Goal: Information Seeking & Learning: Learn about a topic

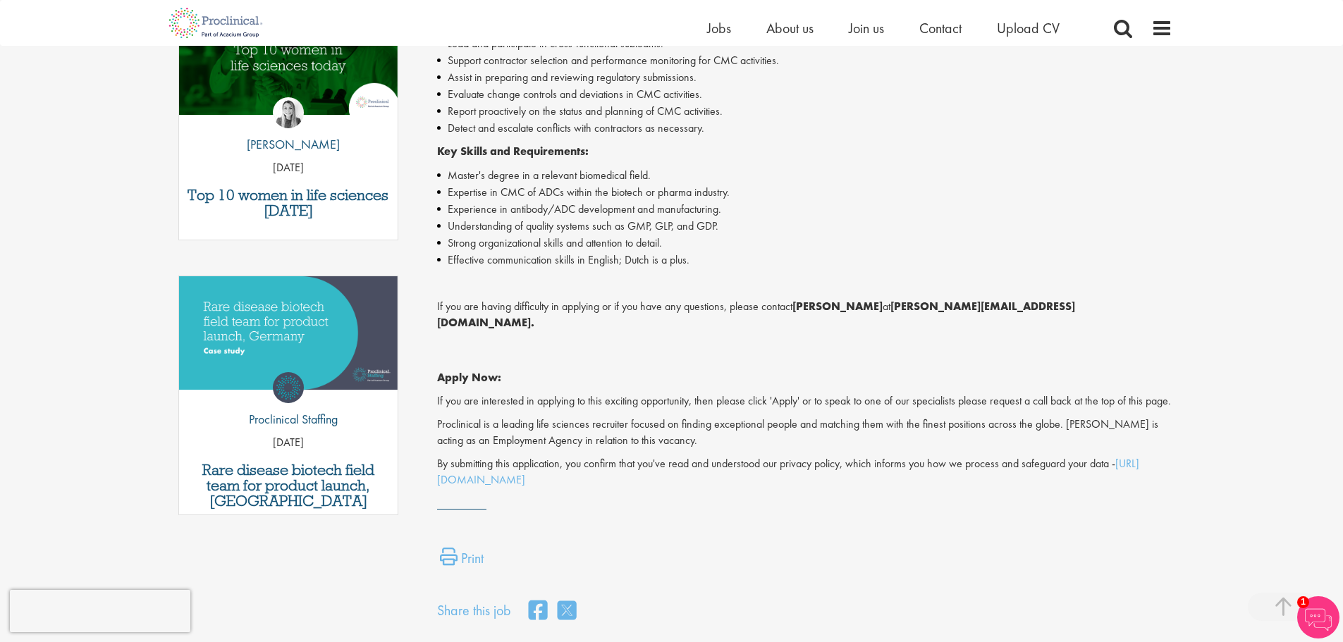
scroll to position [494, 0]
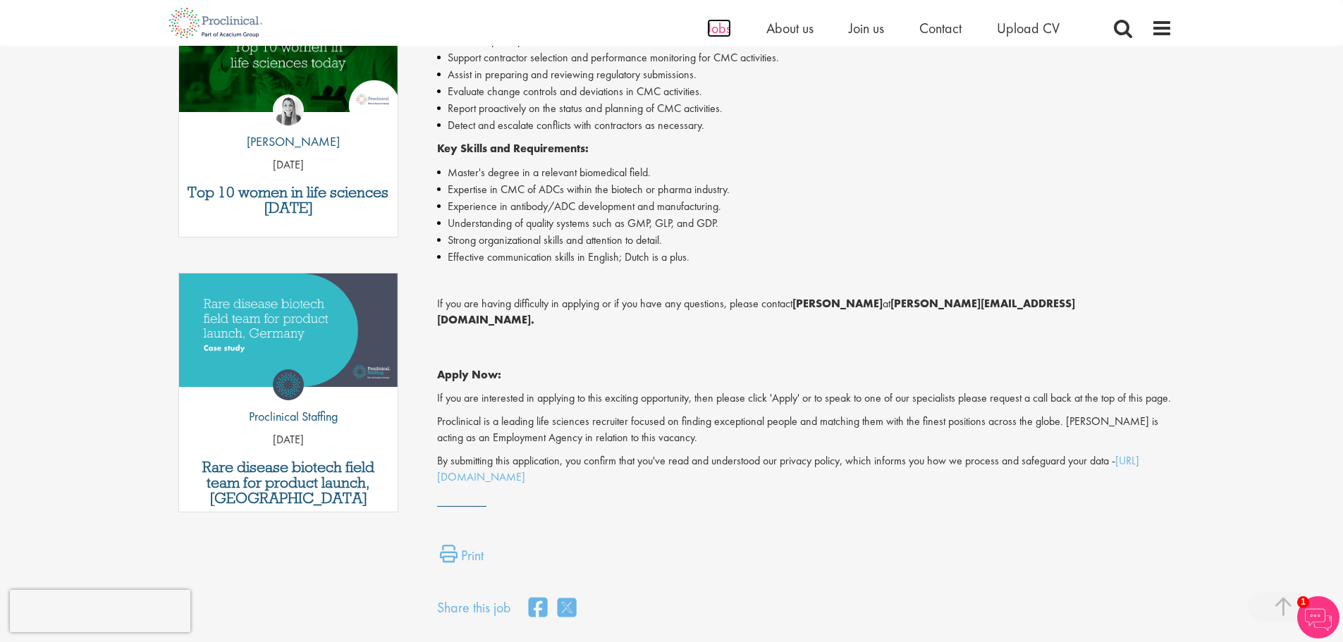
click at [719, 35] on span "Jobs" at bounding box center [719, 28] width 24 height 18
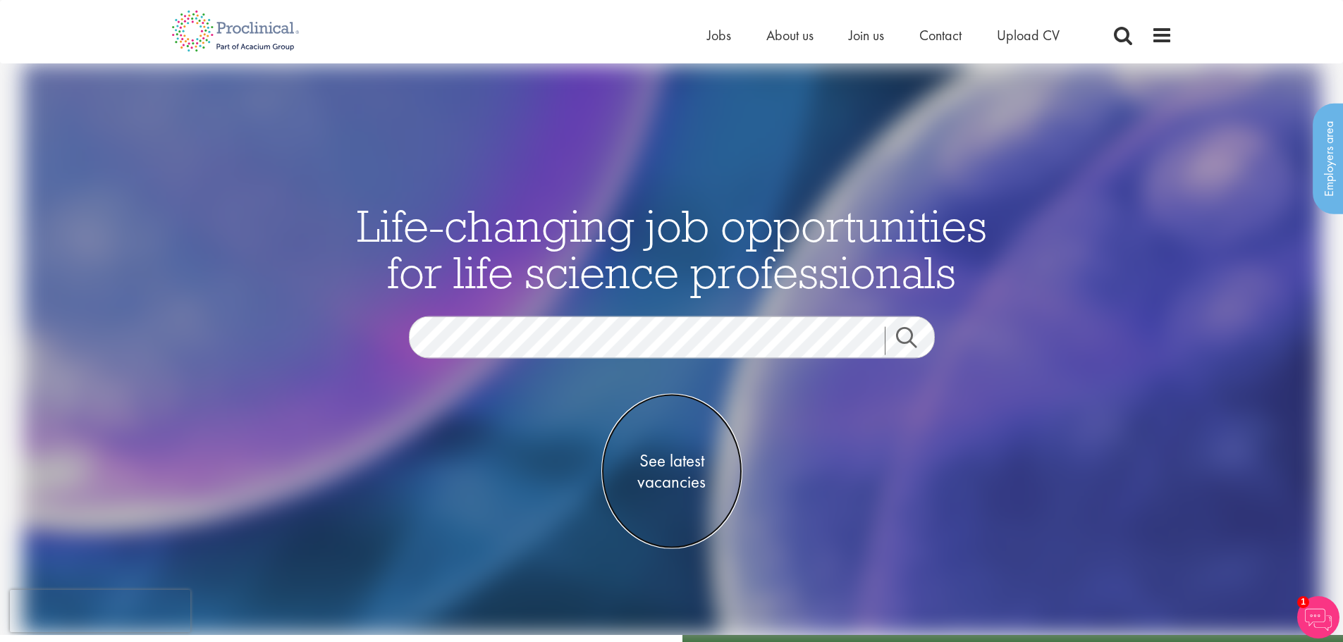
click at [661, 475] on span "See latest vacancies" at bounding box center [671, 472] width 141 height 42
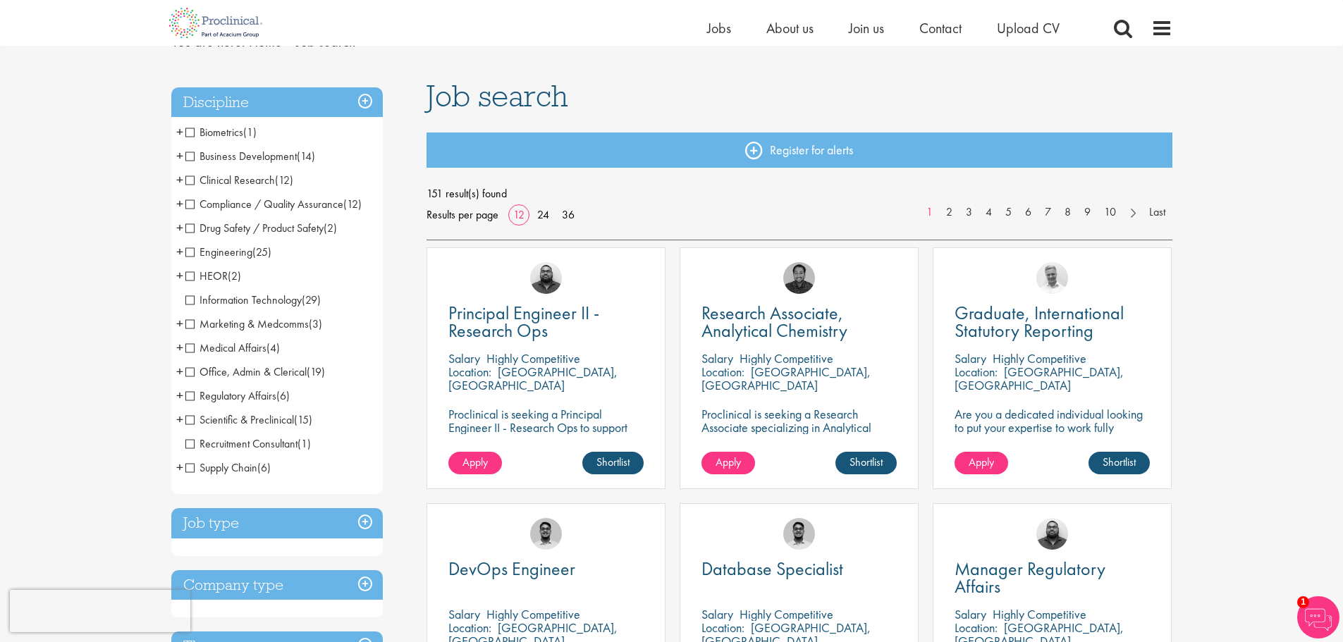
scroll to position [282, 0]
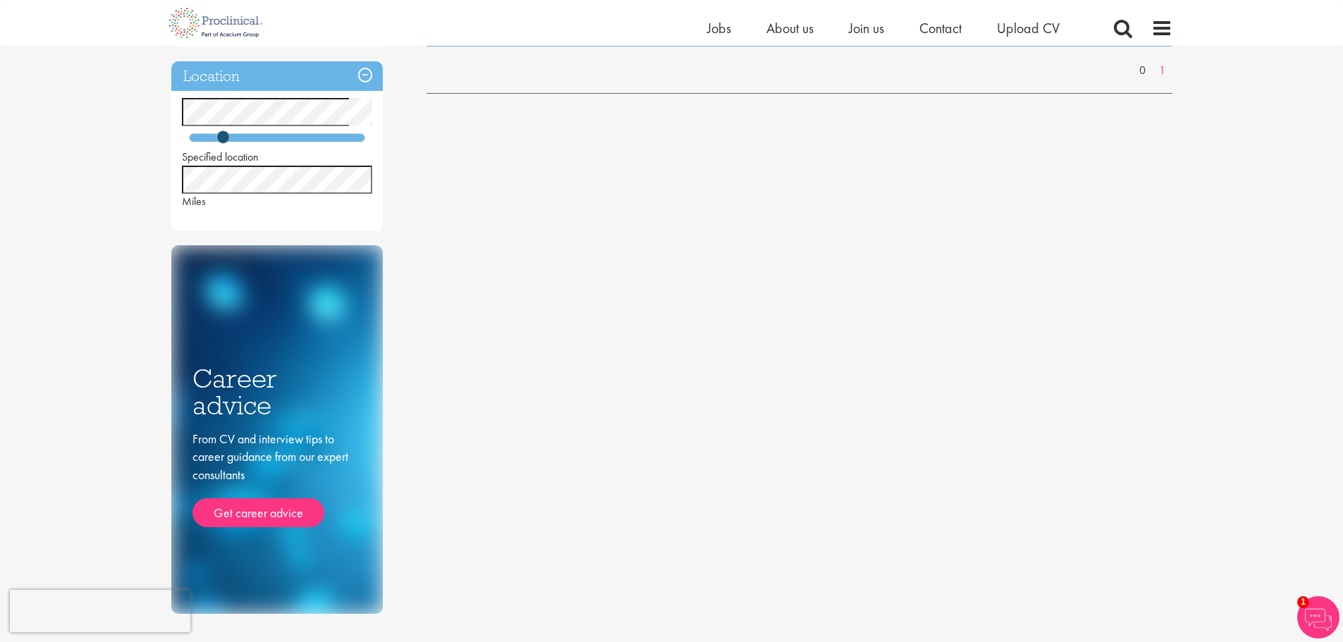
scroll to position [128, 0]
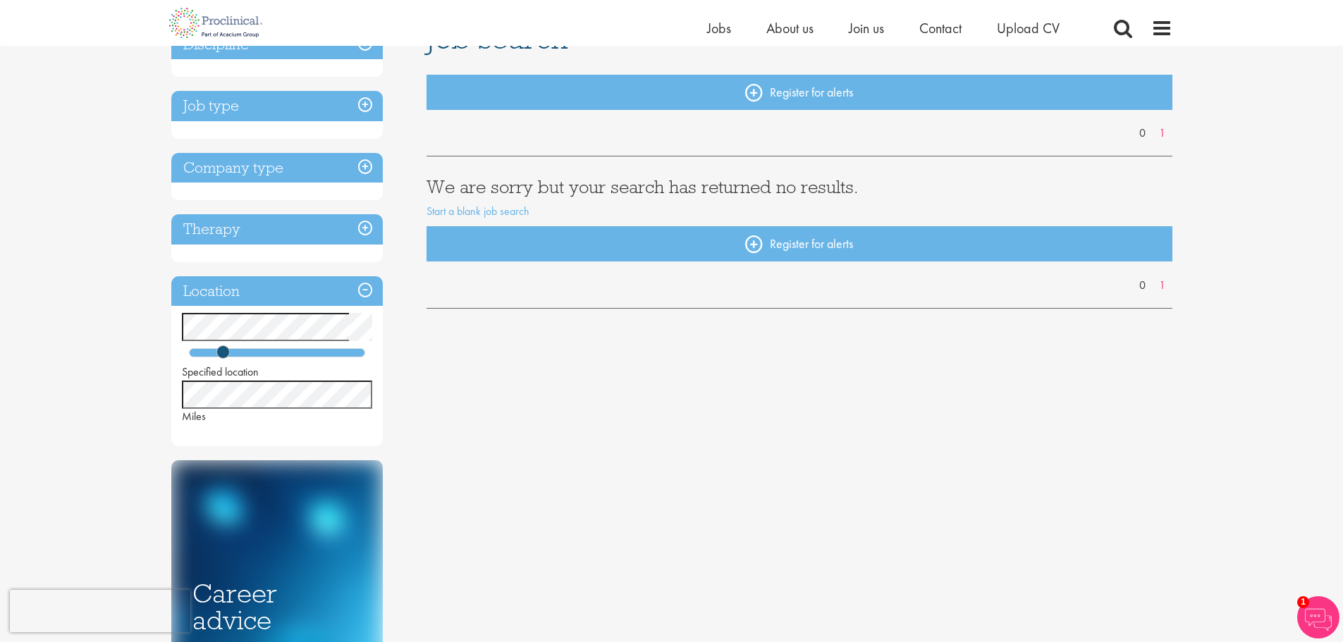
click at [762, 32] on ul "Home Jobs About us Join us Contact Upload CV" at bounding box center [901, 28] width 388 height 21
click at [785, 28] on span "About us" at bounding box center [789, 28] width 47 height 18
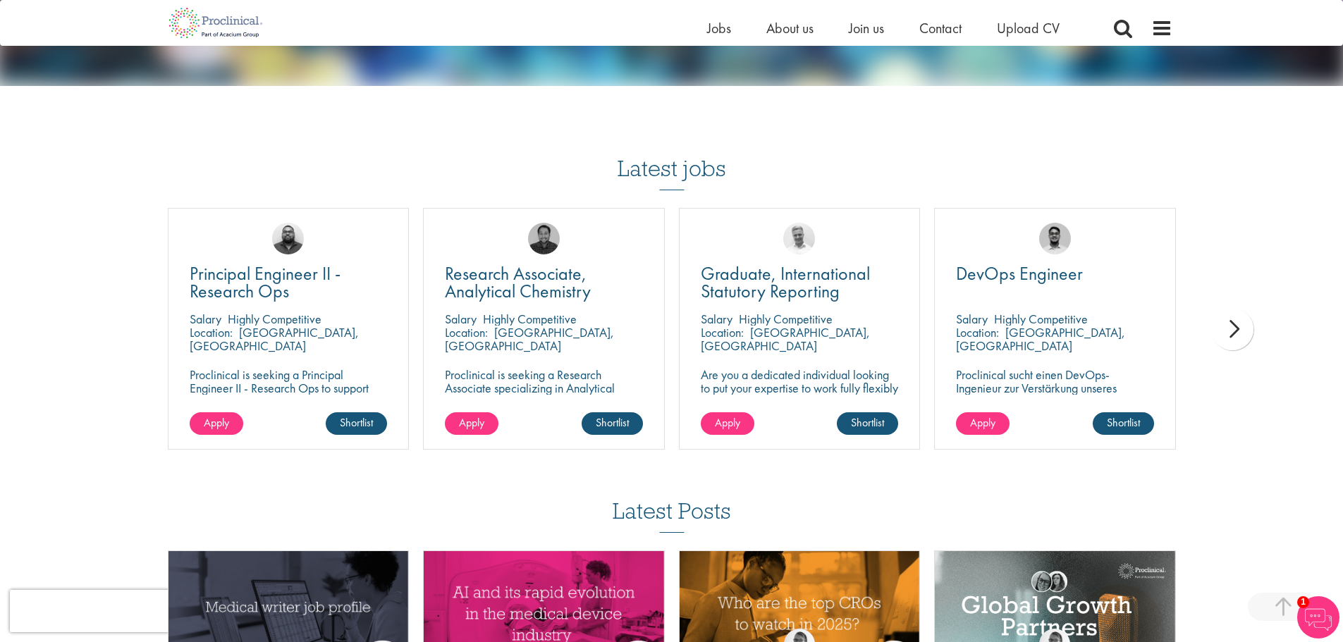
scroll to position [2397, 0]
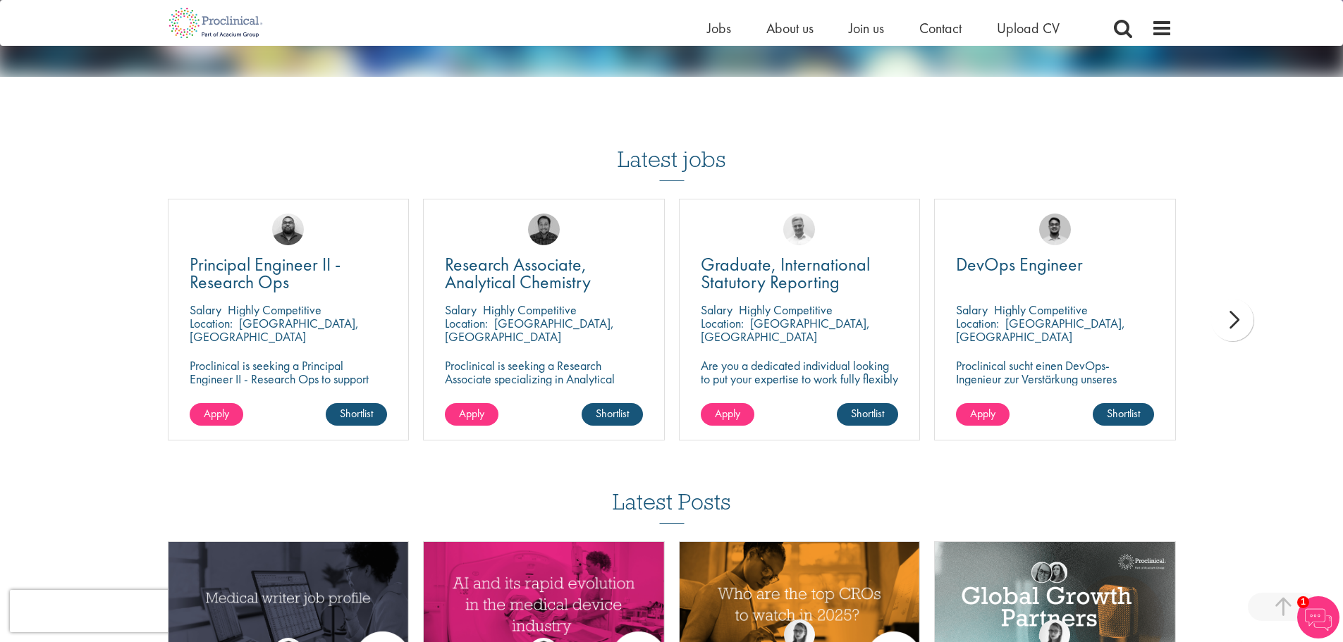
click at [1226, 315] on div "next" at bounding box center [1232, 320] width 42 height 42
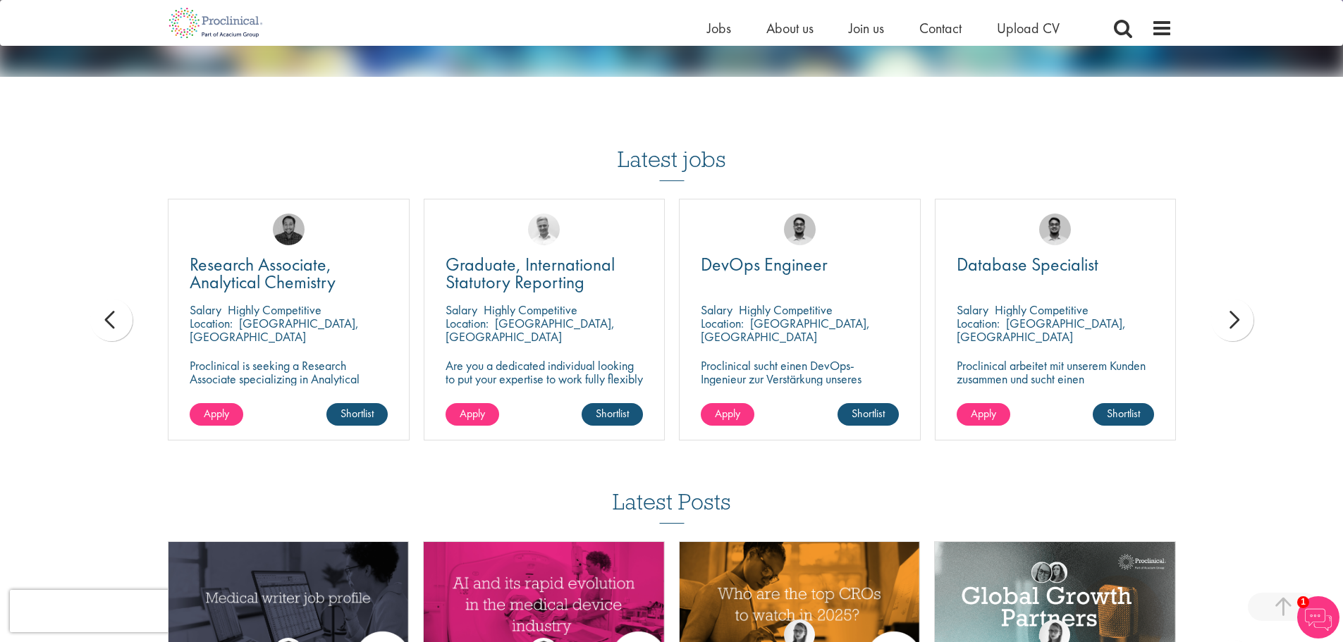
click at [1226, 315] on div "next" at bounding box center [1232, 320] width 42 height 42
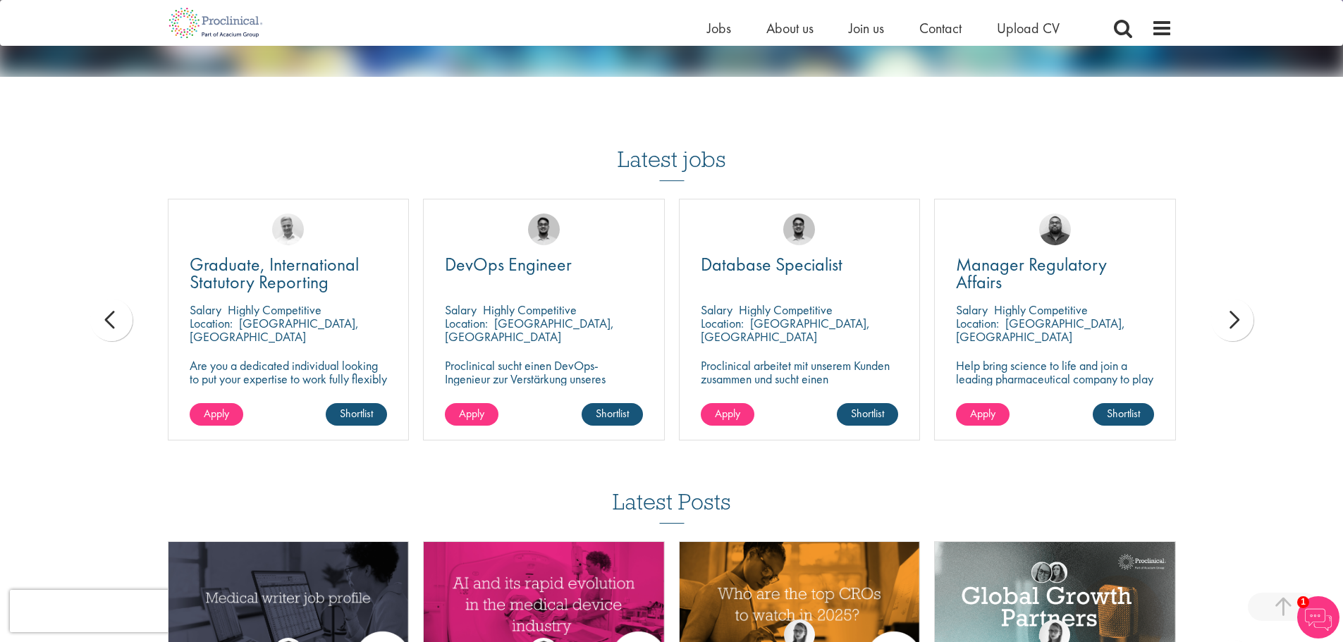
click at [1226, 315] on div "next" at bounding box center [1232, 320] width 42 height 42
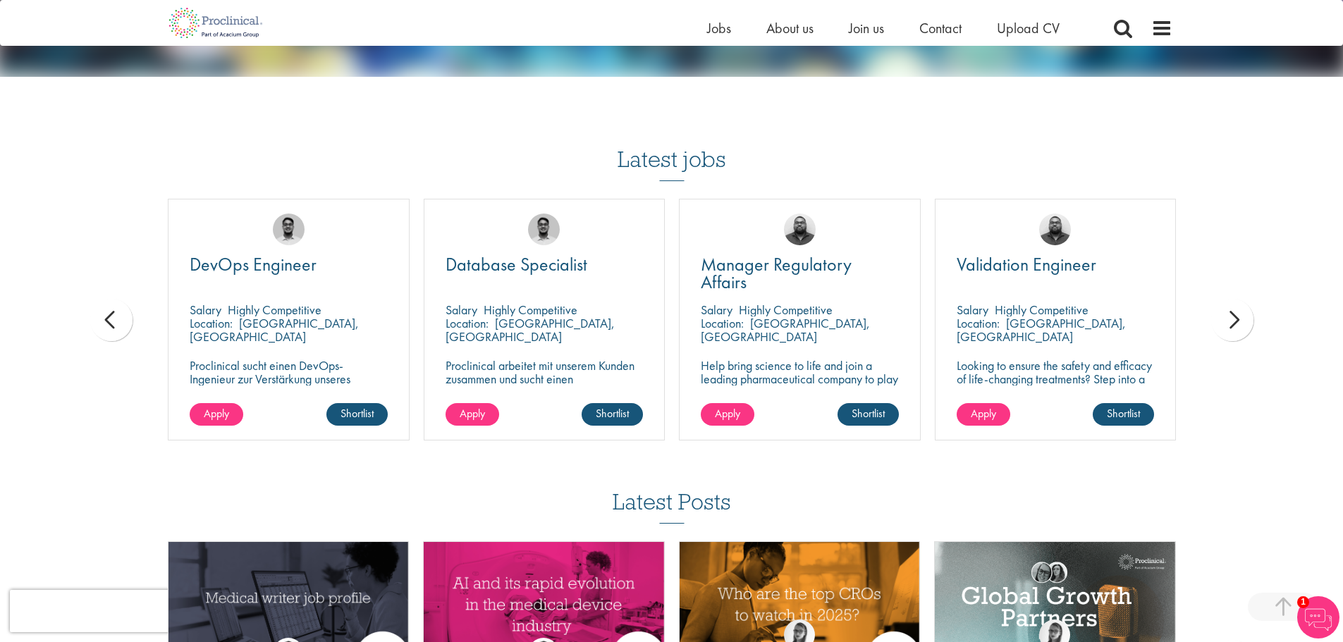
click at [1226, 315] on div "next" at bounding box center [1232, 320] width 42 height 42
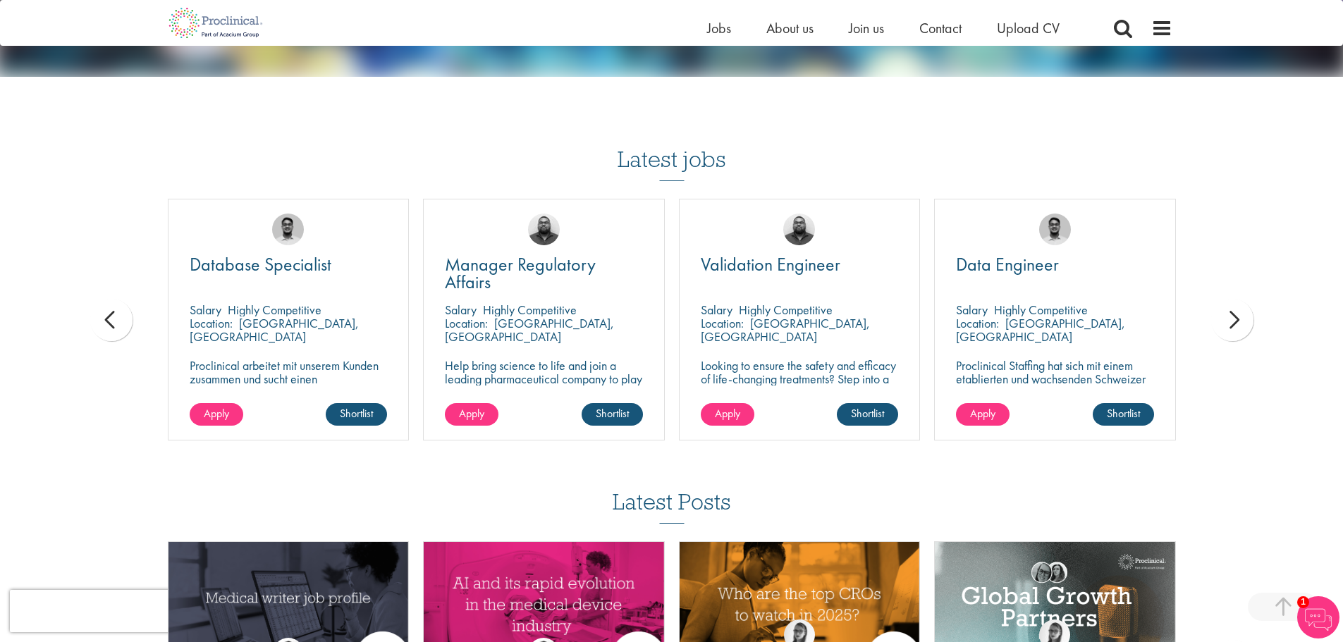
click at [1226, 315] on div "next" at bounding box center [1232, 320] width 42 height 42
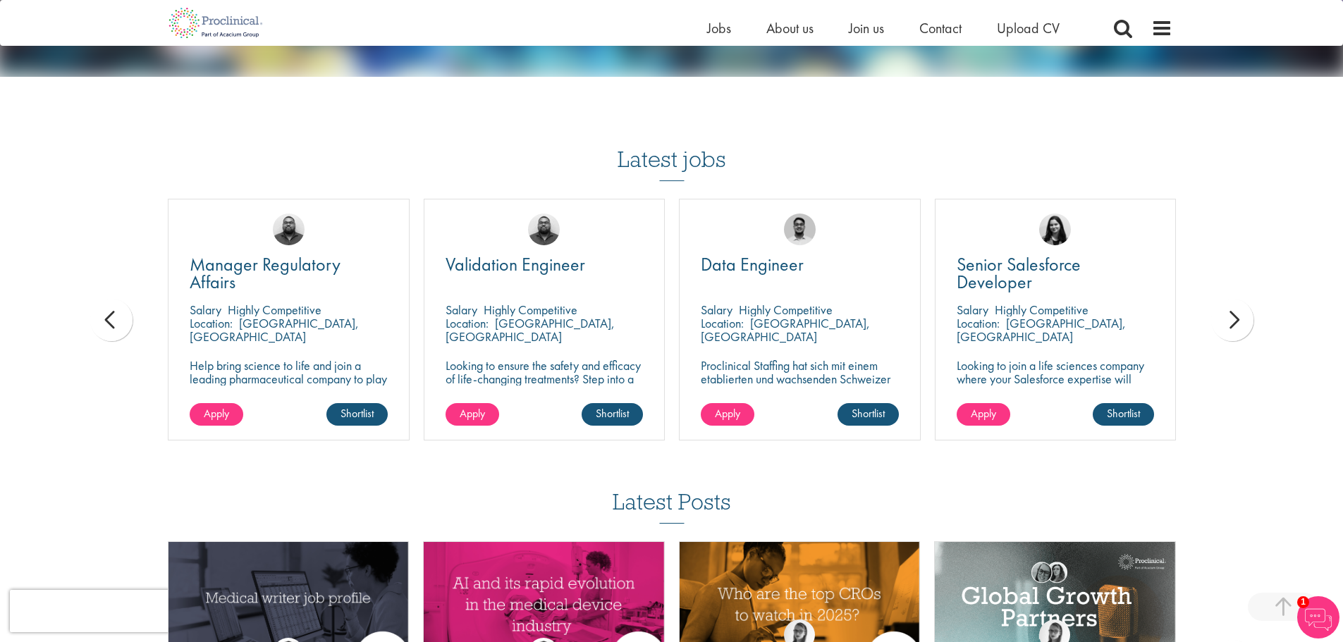
click at [1226, 315] on div "next" at bounding box center [1232, 320] width 42 height 42
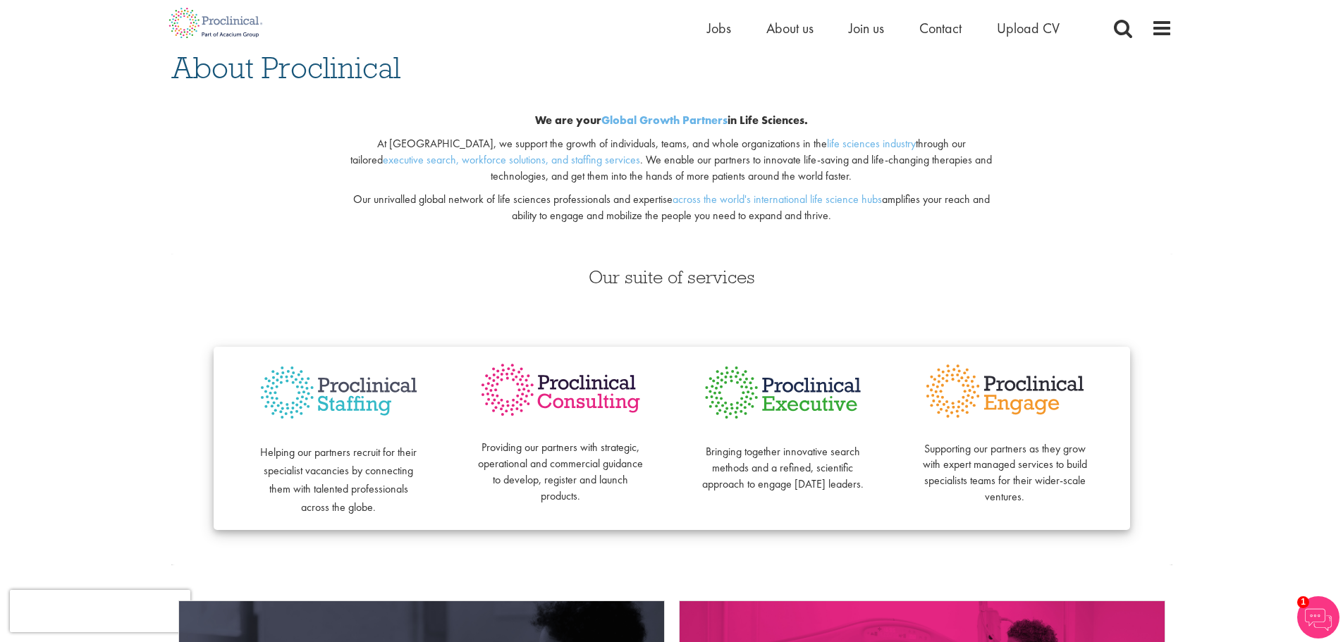
scroll to position [0, 0]
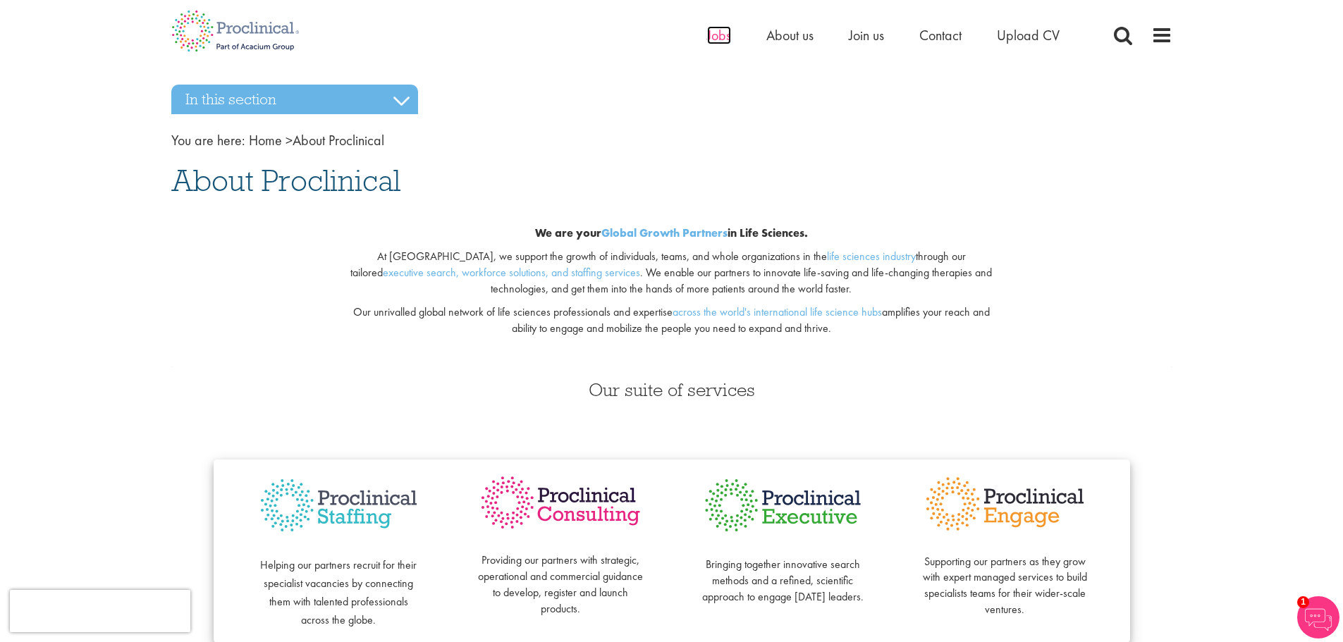
click at [726, 31] on span "Jobs" at bounding box center [719, 35] width 24 height 18
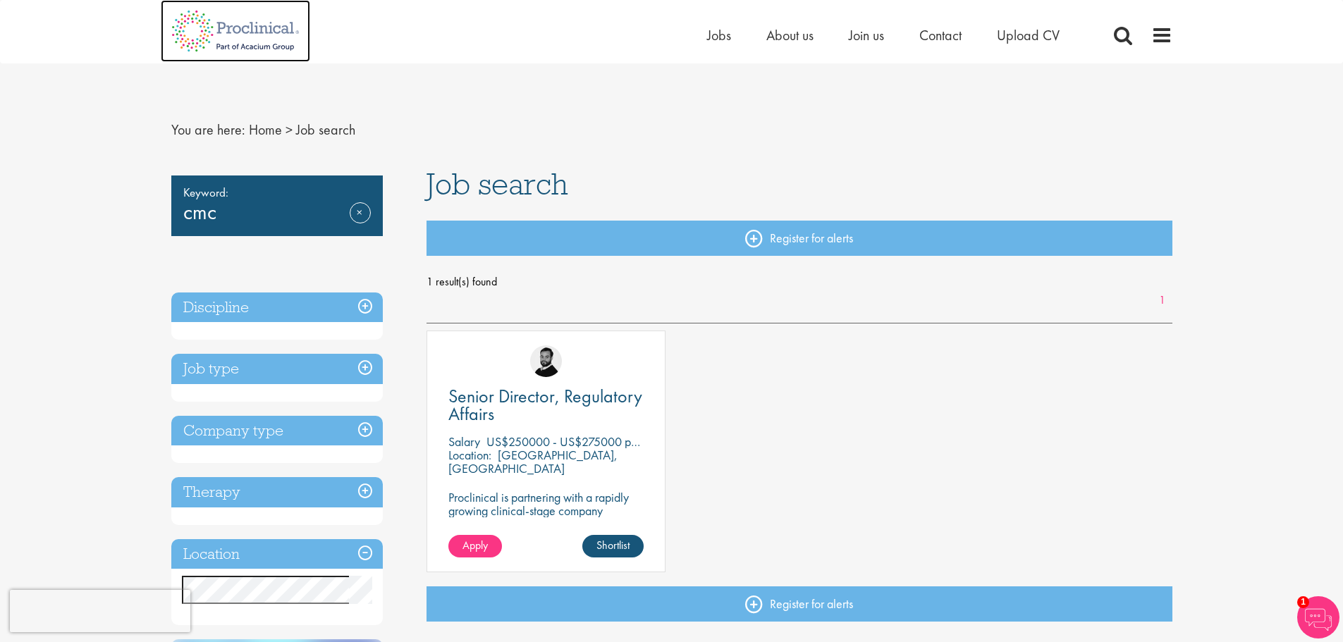
click at [212, 35] on img at bounding box center [235, 31] width 149 height 62
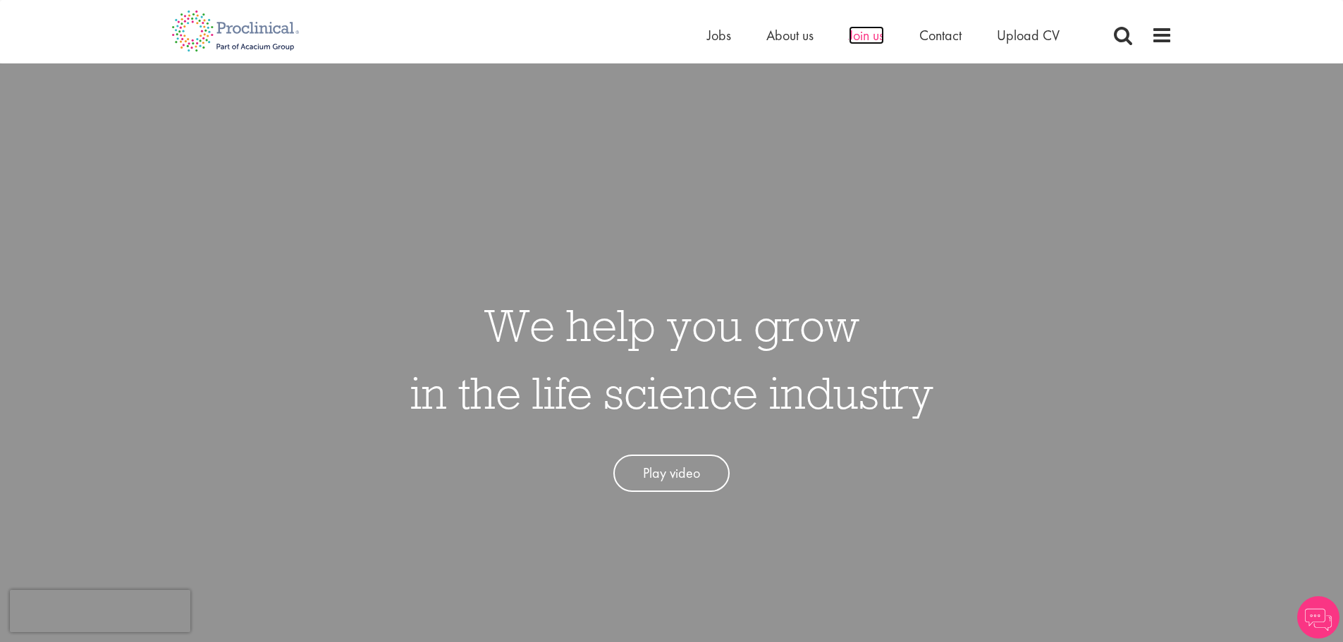
click at [858, 28] on span "Join us" at bounding box center [866, 35] width 35 height 18
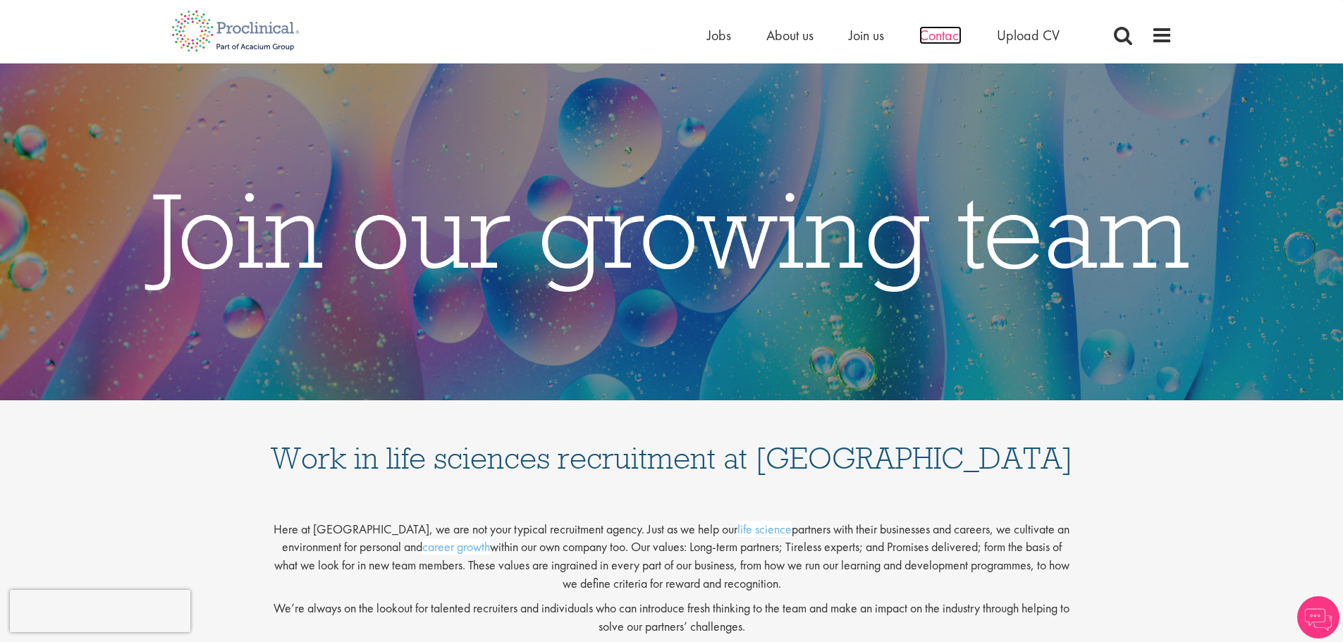
click at [955, 33] on span "Contact" at bounding box center [940, 35] width 42 height 18
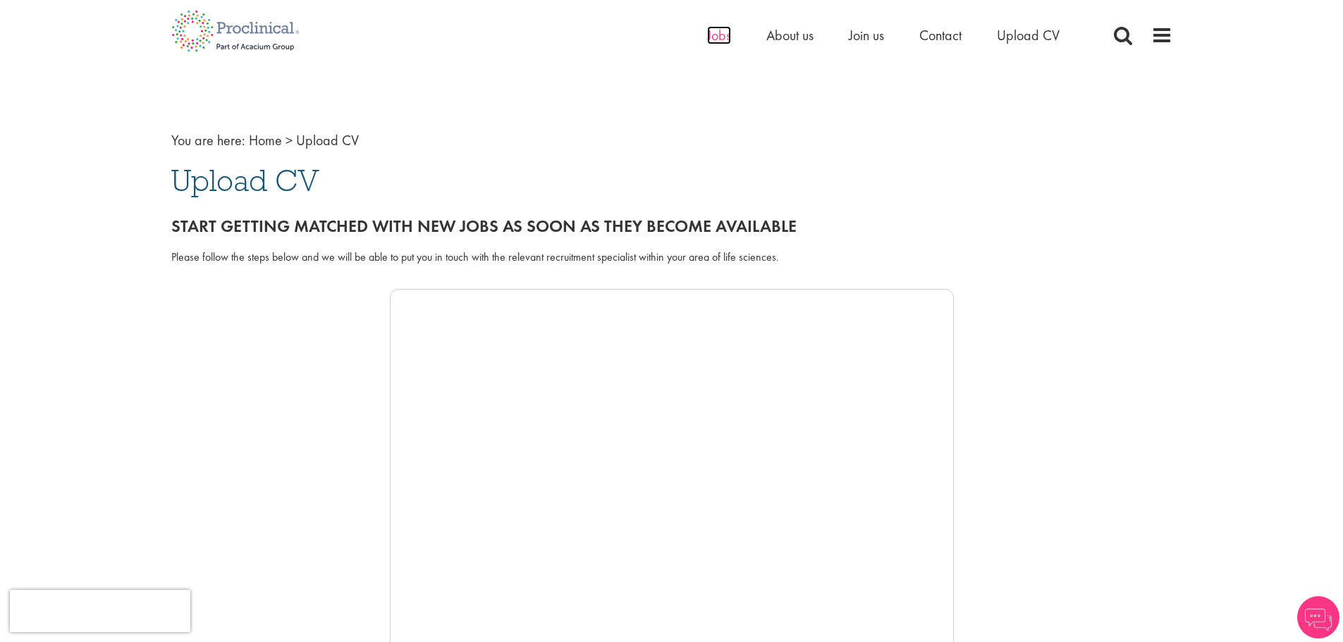
click at [728, 40] on span "Jobs" at bounding box center [719, 35] width 24 height 18
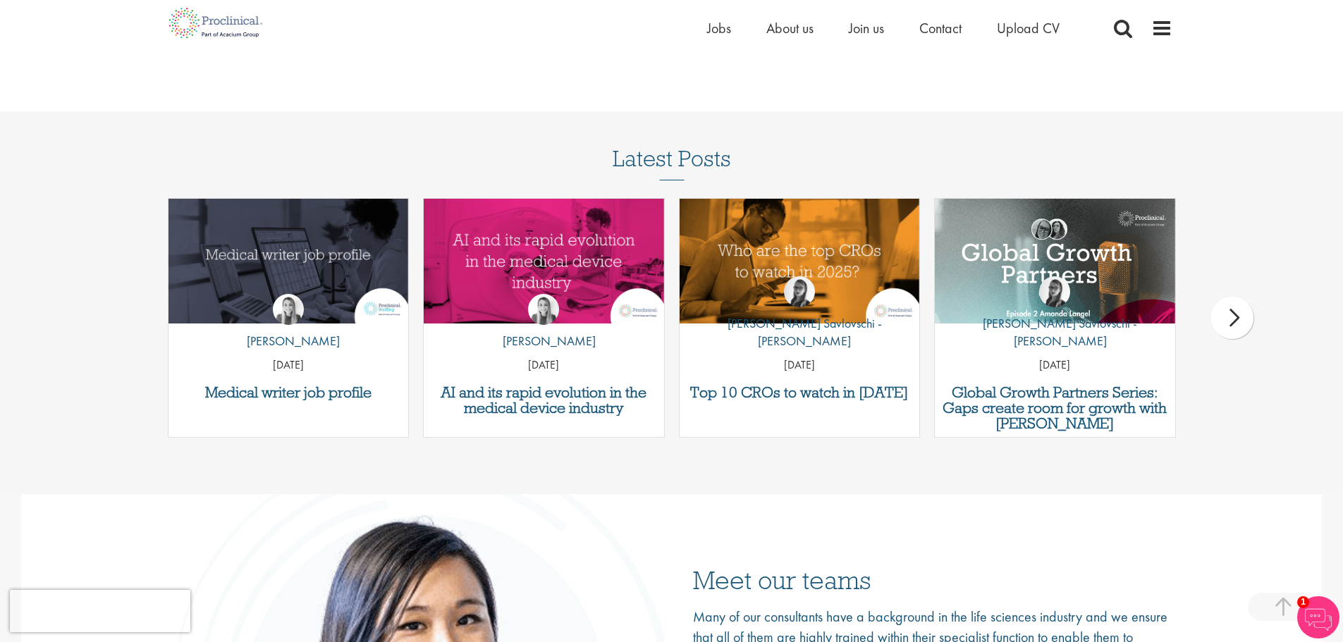
scroll to position [1522, 0]
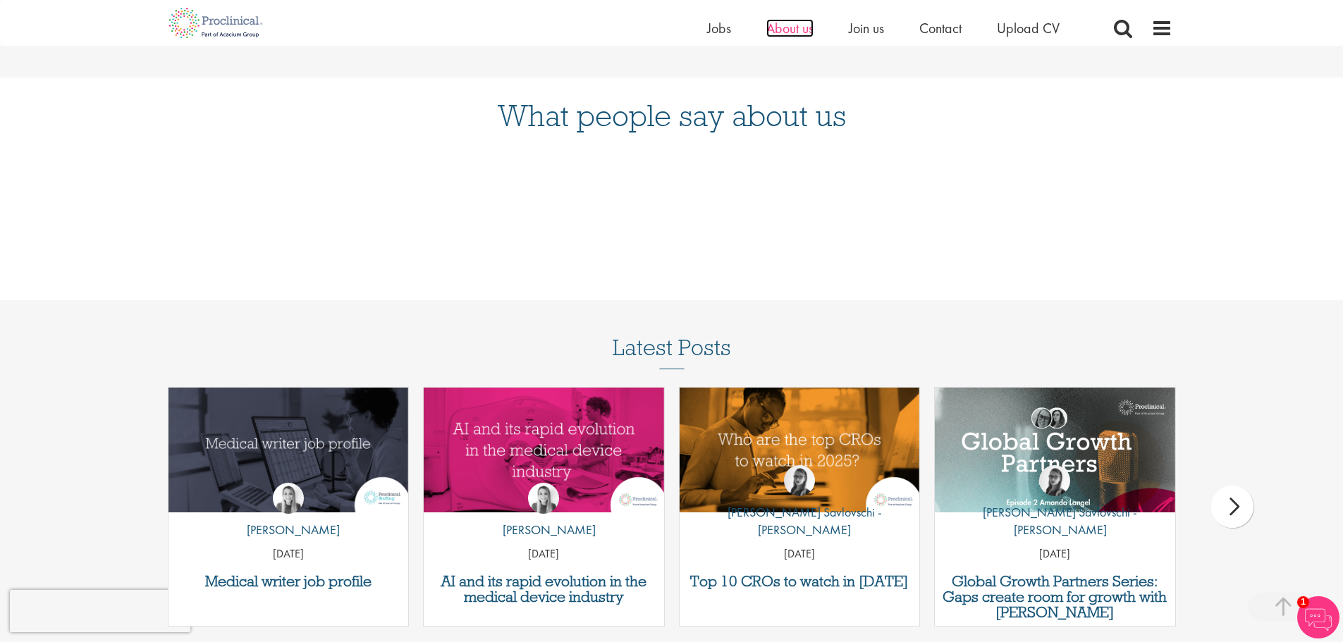
click at [780, 23] on span "About us" at bounding box center [789, 28] width 47 height 18
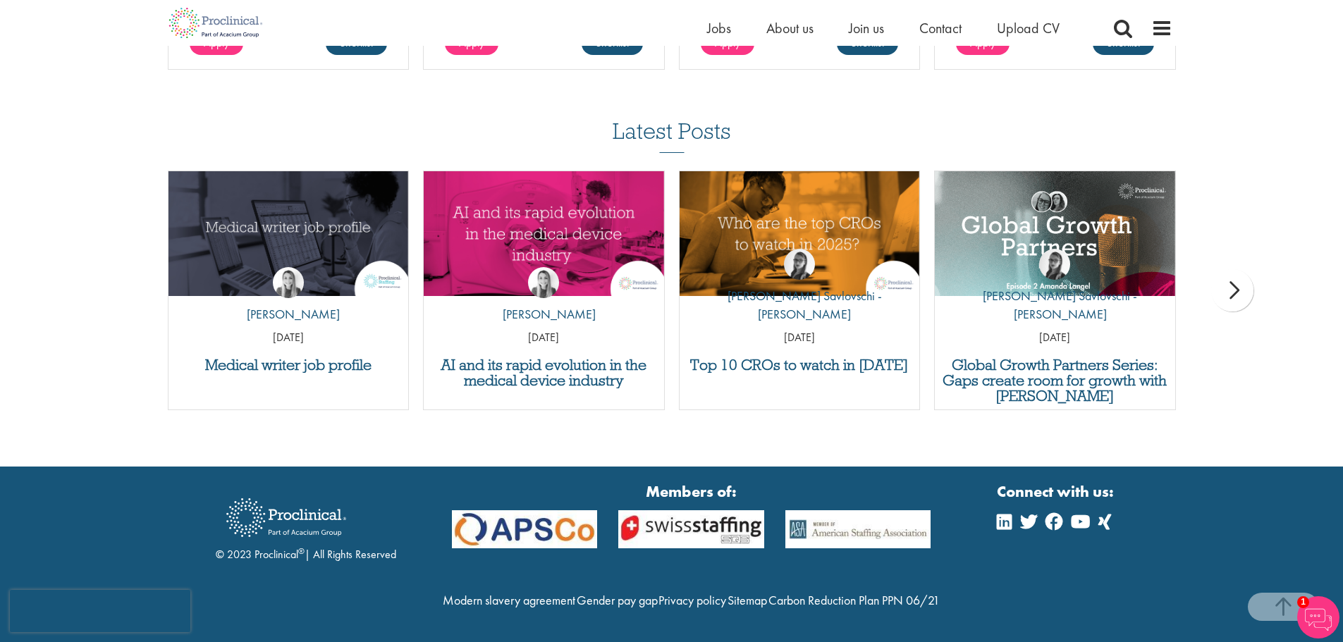
scroll to position [2799, 0]
click at [938, 25] on span "Contact" at bounding box center [940, 28] width 42 height 18
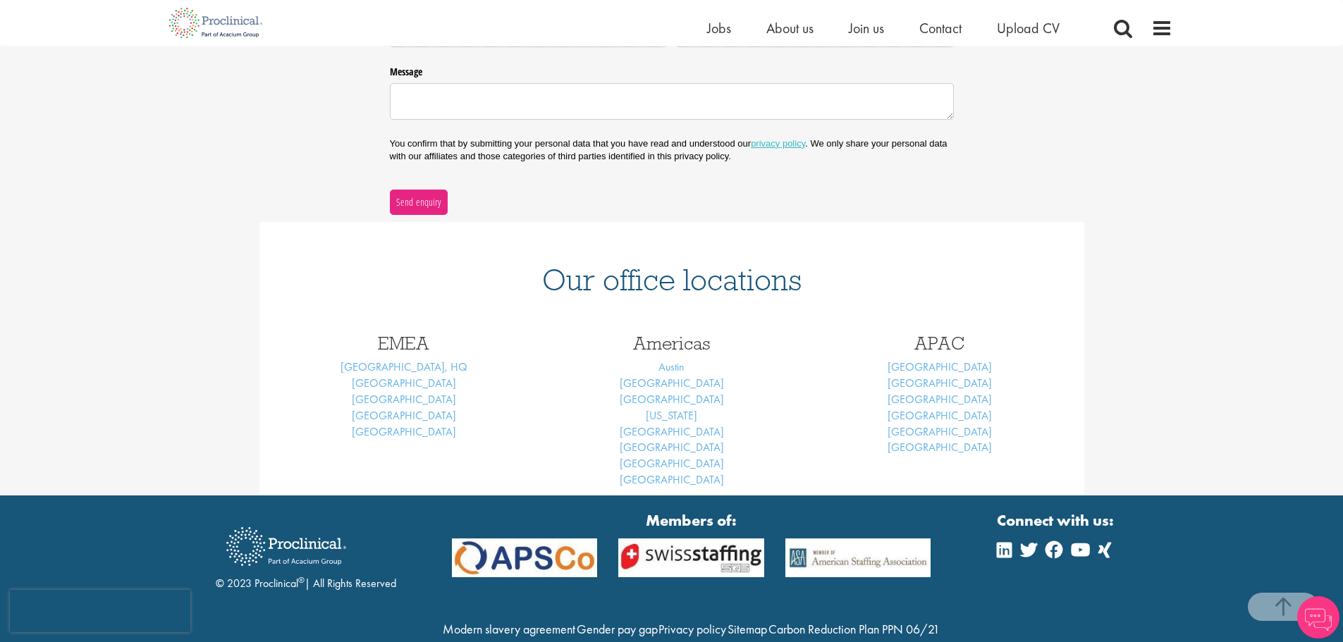
scroll to position [467, 0]
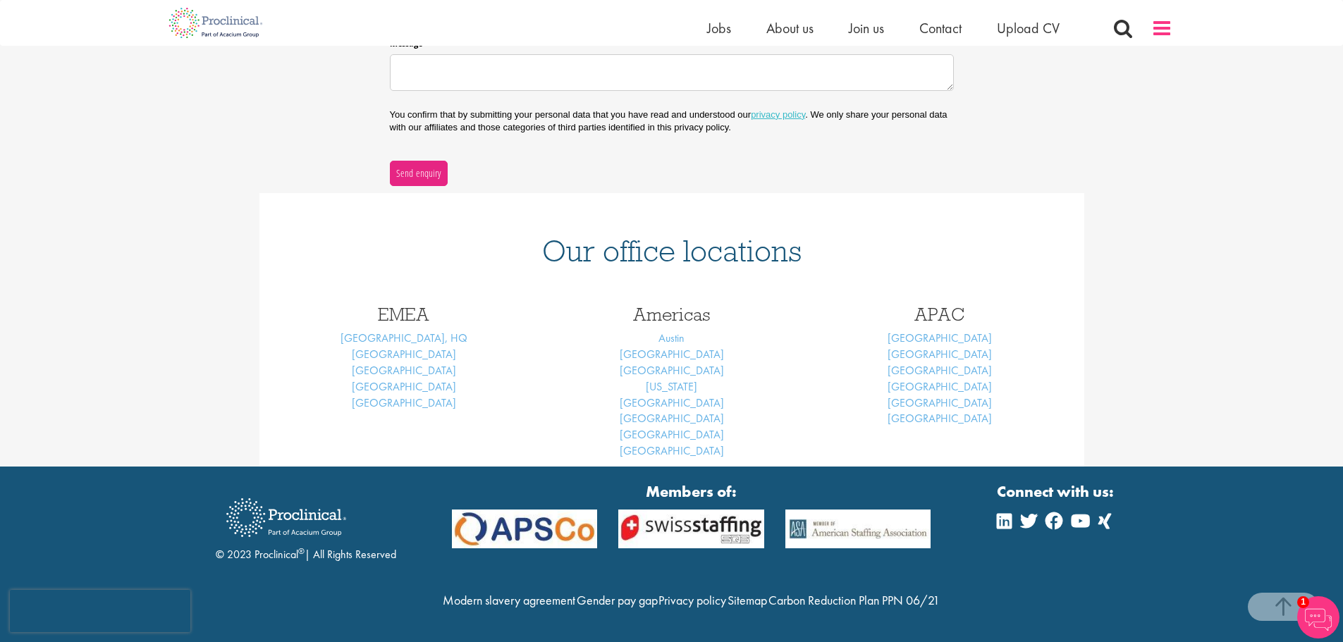
click at [1171, 34] on span at bounding box center [1161, 28] width 21 height 21
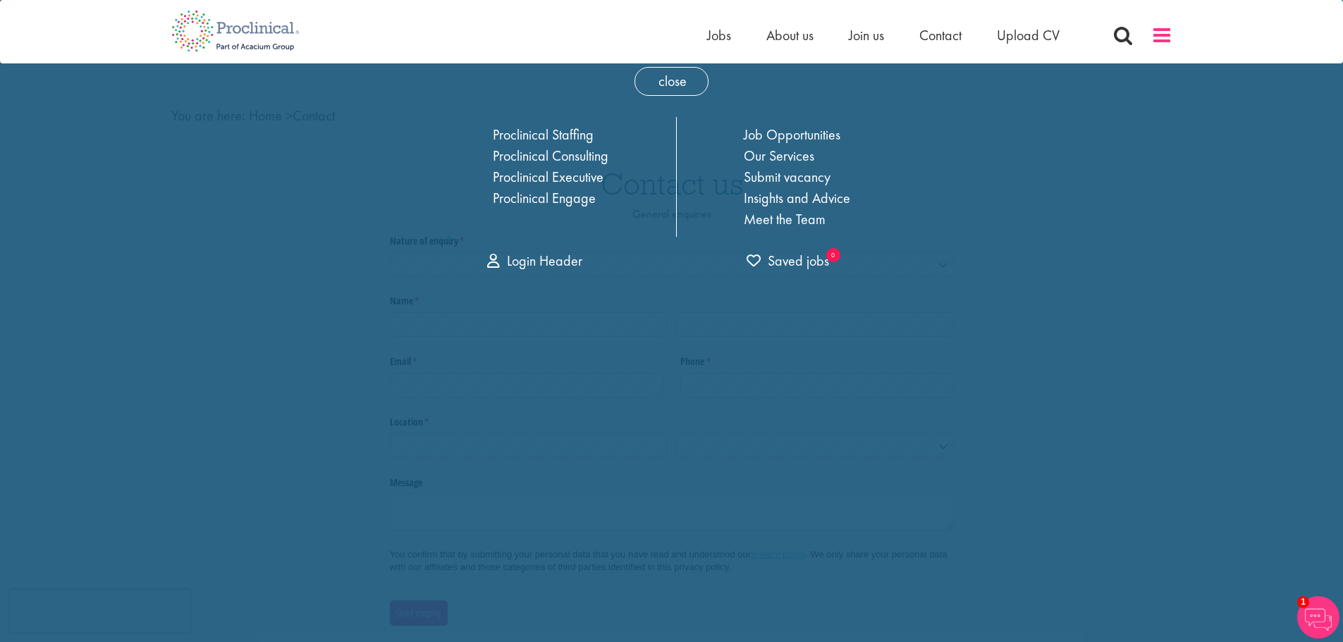
scroll to position [0, 0]
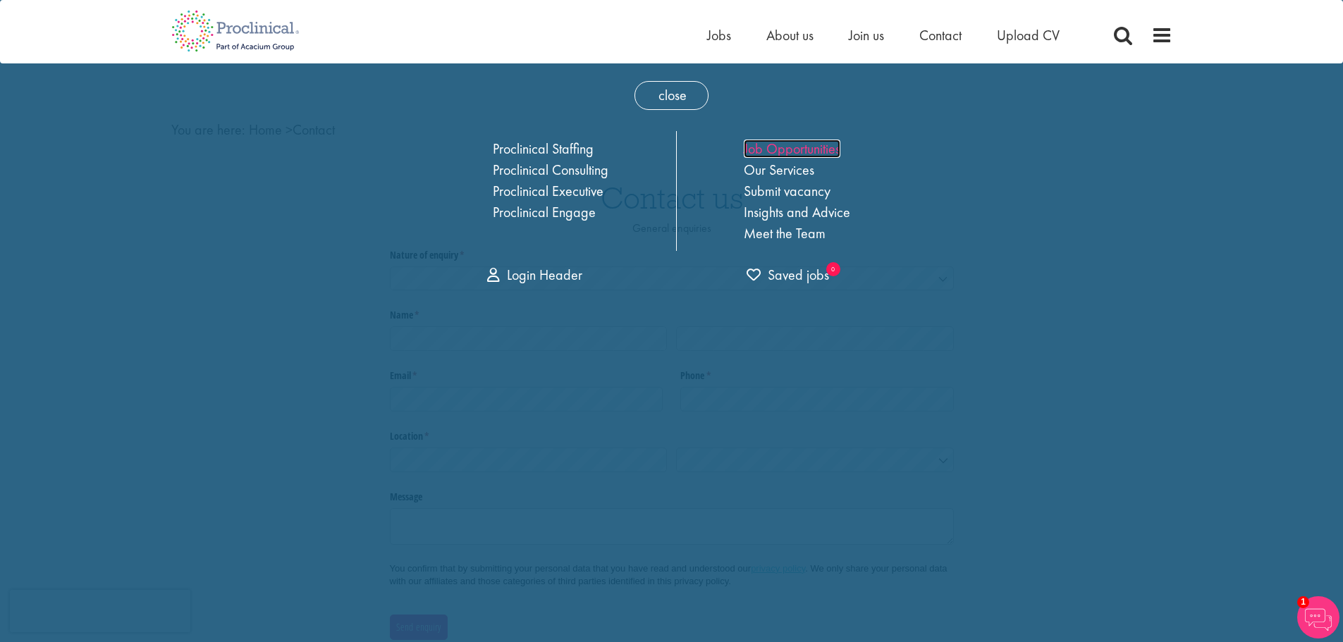
click at [803, 146] on link "Job Opportunities" at bounding box center [792, 149] width 97 height 18
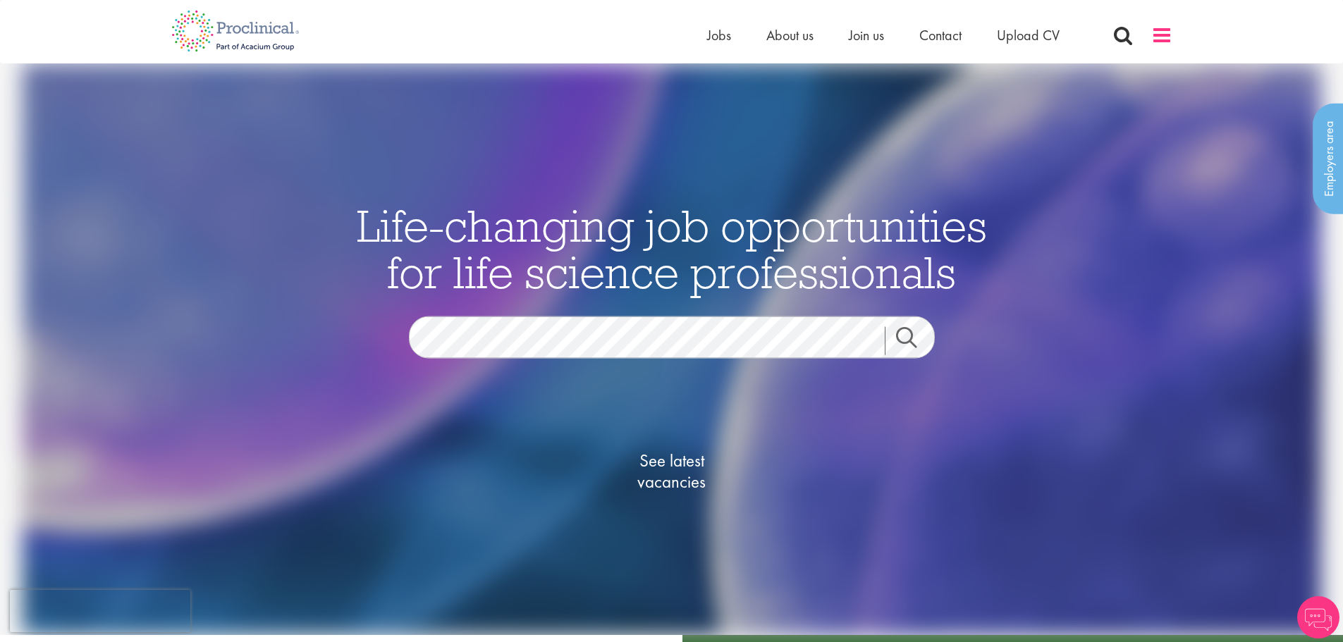
click at [1157, 41] on span at bounding box center [1161, 35] width 21 height 21
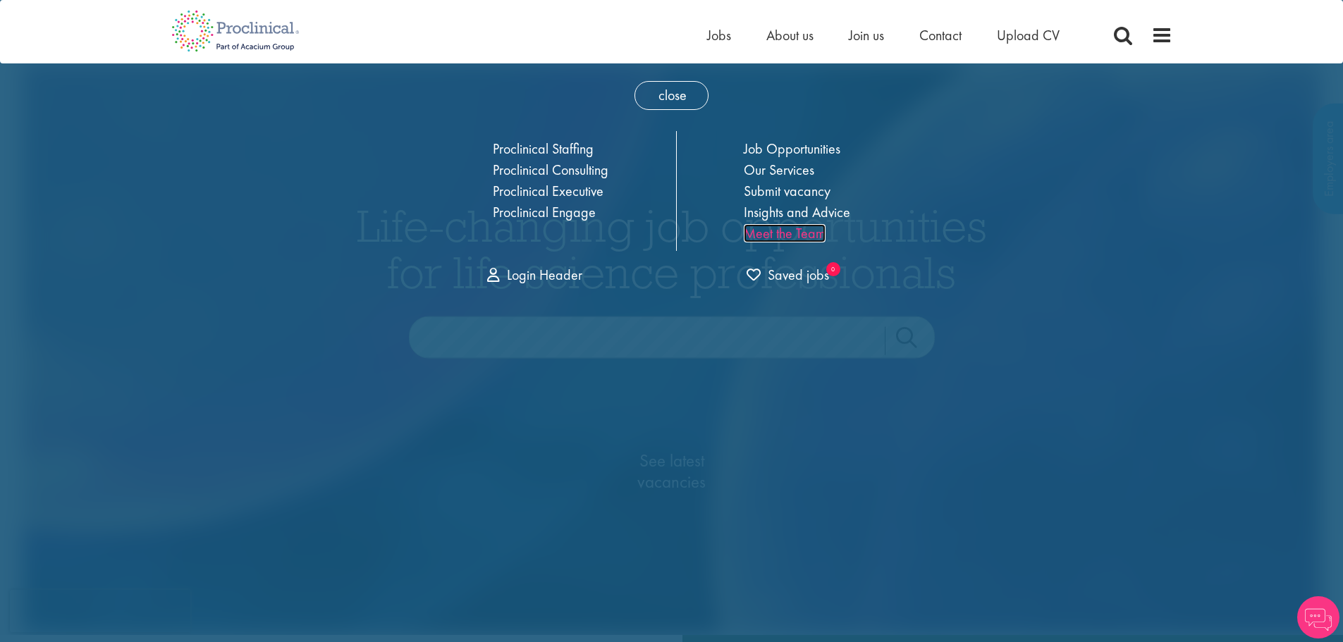
click at [811, 231] on link "Meet the Team" at bounding box center [785, 233] width 82 height 18
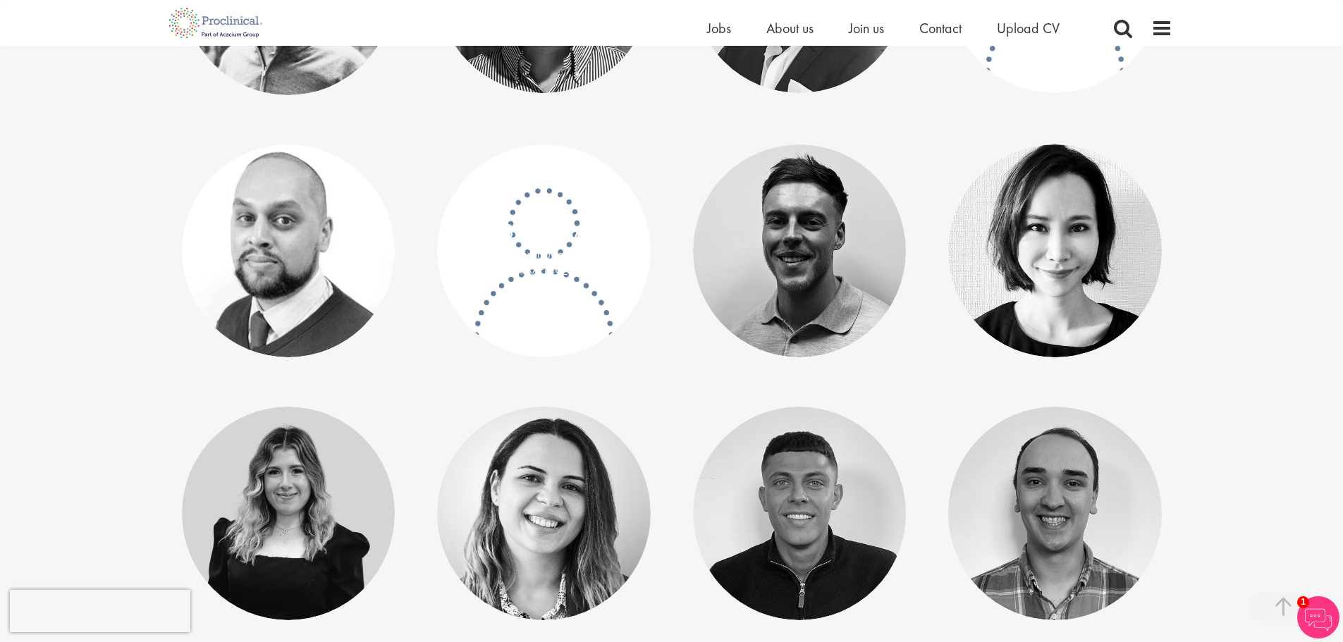
scroll to position [4936, 0]
